Goal: Browse casually

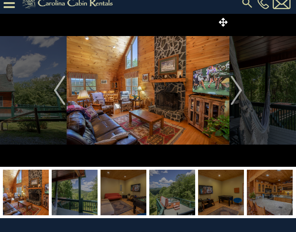
scroll to position [9, 0]
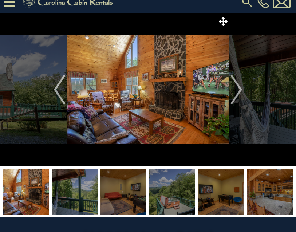
click at [243, 93] on button "Next" at bounding box center [237, 89] width 14 height 153
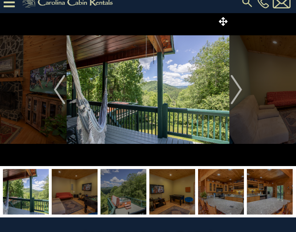
click at [240, 93] on img "Next" at bounding box center [236, 89] width 11 height 29
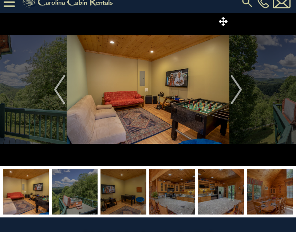
click at [239, 94] on img "Next" at bounding box center [236, 89] width 11 height 29
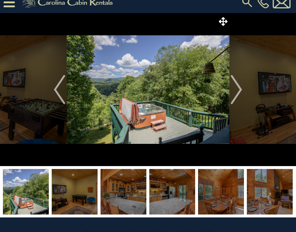
click at [242, 93] on img "Next" at bounding box center [236, 89] width 11 height 29
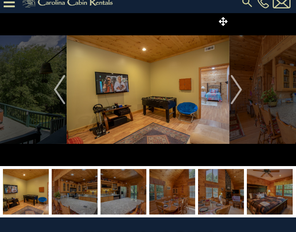
click at [243, 94] on button "Next" at bounding box center [237, 89] width 14 height 153
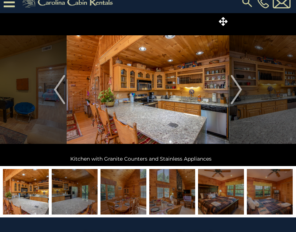
click at [242, 94] on img "Next" at bounding box center [236, 89] width 11 height 29
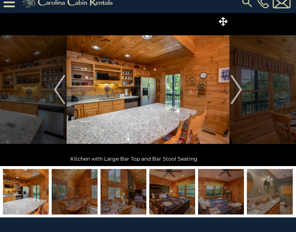
click at [241, 92] on img "Next" at bounding box center [236, 89] width 11 height 29
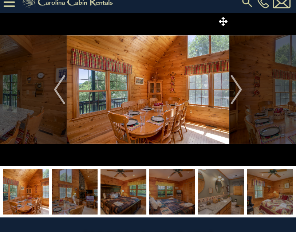
click at [240, 92] on img "Next" at bounding box center [236, 89] width 11 height 29
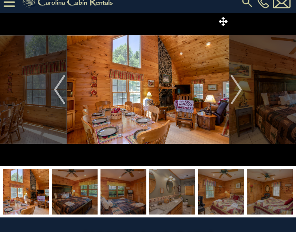
click at [239, 91] on img "Next" at bounding box center [236, 89] width 11 height 29
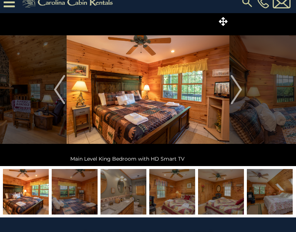
click at [244, 94] on button "Next" at bounding box center [237, 89] width 14 height 153
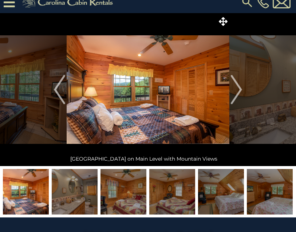
click at [241, 92] on img "Next" at bounding box center [236, 89] width 11 height 29
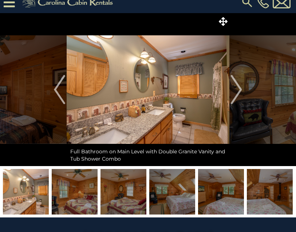
click at [244, 91] on button "Next" at bounding box center [237, 89] width 14 height 153
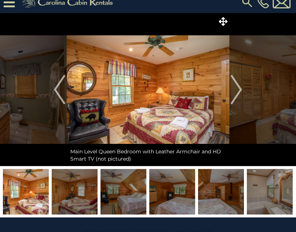
click at [241, 90] on img "Next" at bounding box center [236, 89] width 11 height 29
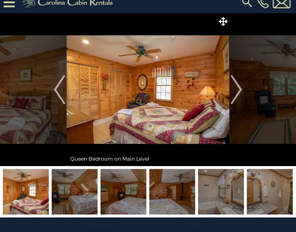
click at [241, 98] on img "Next" at bounding box center [236, 89] width 11 height 29
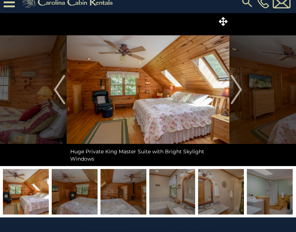
click at [243, 93] on button "Next" at bounding box center [237, 89] width 14 height 153
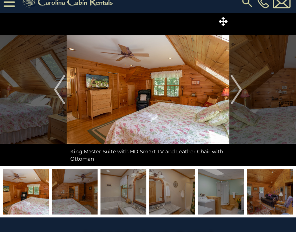
click at [242, 96] on img "Next" at bounding box center [236, 89] width 11 height 29
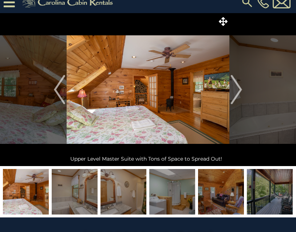
click at [241, 94] on img "Next" at bounding box center [236, 89] width 11 height 29
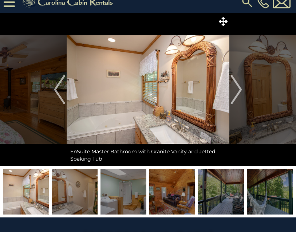
click at [240, 91] on img "Next" at bounding box center [236, 89] width 11 height 29
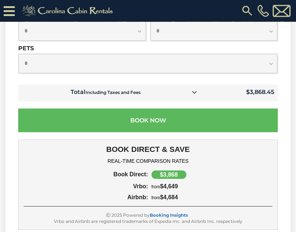
scroll to position [2096, 0]
